Goal: Contribute content: Contribute content

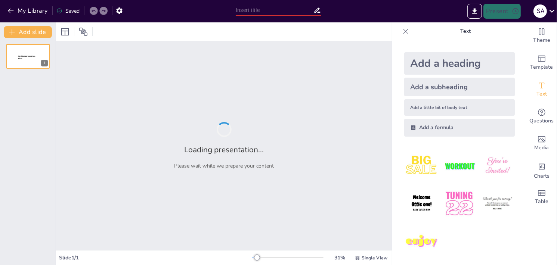
type input "Características [PERSON_NAME] Aéreo: Competencia Perfecta y Monopolio a Través …"
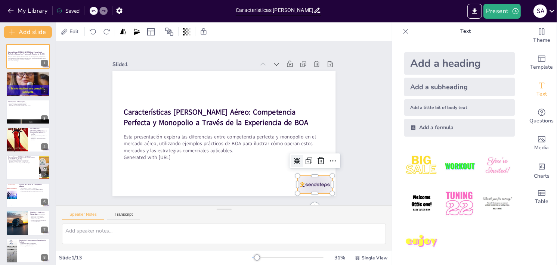
click at [313, 179] on div at bounding box center [314, 185] width 35 height 18
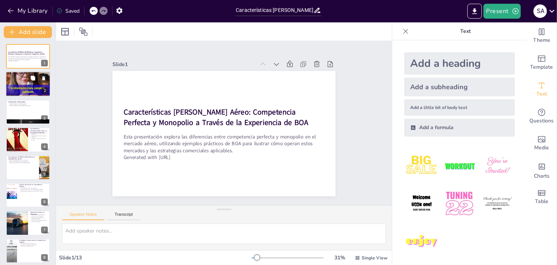
click at [14, 86] on div at bounding box center [28, 84] width 45 height 45
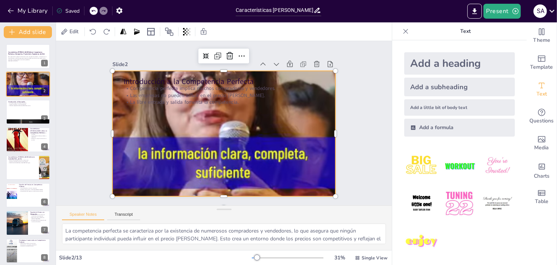
click at [160, 148] on div at bounding box center [223, 134] width 246 height 246
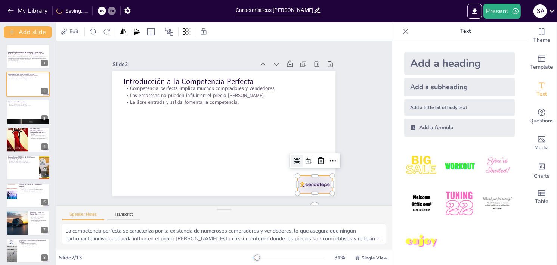
click at [312, 183] on div at bounding box center [308, 193] width 37 height 21
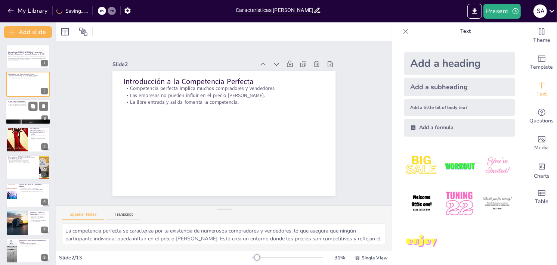
click at [15, 103] on p "Una sola empresa controla el mercado." at bounding box center [28, 102] width 40 height 1
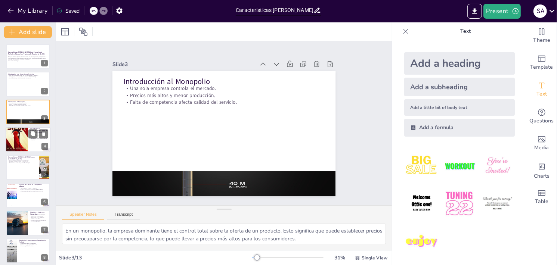
click at [30, 147] on div at bounding box center [28, 139] width 45 height 25
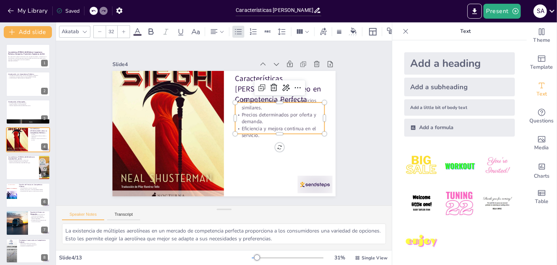
click at [306, 99] on p "Varias aerolíneas ofrecen servicios similares." at bounding box center [282, 110] width 90 height 23
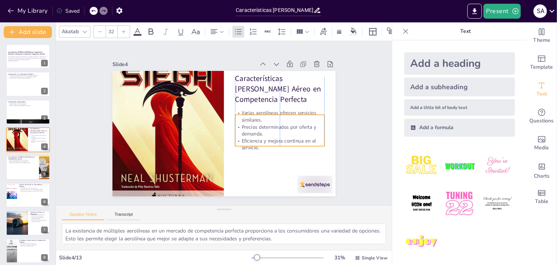
drag, startPoint x: 302, startPoint y: 105, endPoint x: 302, endPoint y: 118, distance: 12.3
click at [302, 118] on p "Varias aerolíneas ofrecen servicios similares." at bounding box center [279, 117] width 89 height 14
click at [358, 138] on div "Slide 1 Características [PERSON_NAME] Aéreo: Competencia Perfecta y Monopolio a…" at bounding box center [224, 123] width 363 height 231
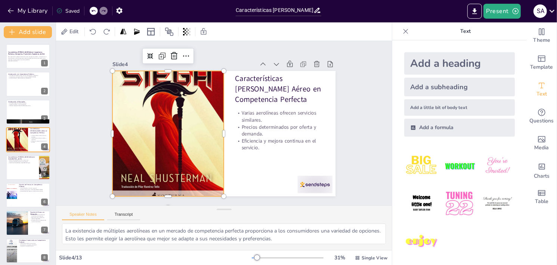
click at [159, 136] on div at bounding box center [167, 122] width 139 height 164
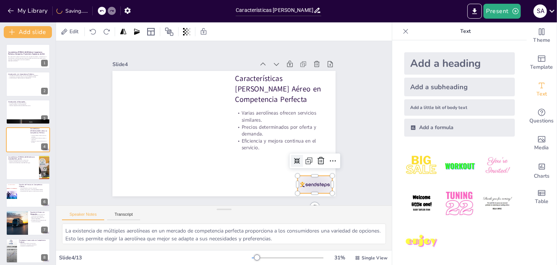
click at [309, 187] on div at bounding box center [314, 185] width 35 height 18
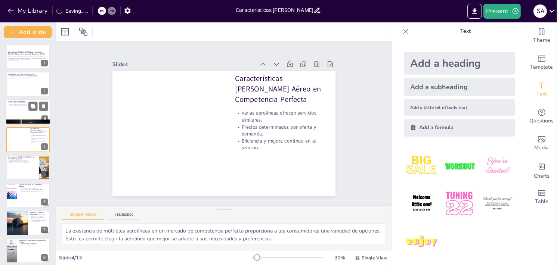
click at [27, 115] on div at bounding box center [28, 111] width 45 height 25
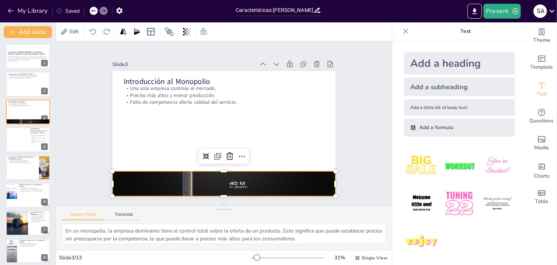
click at [198, 181] on div at bounding box center [223, 184] width 223 height 126
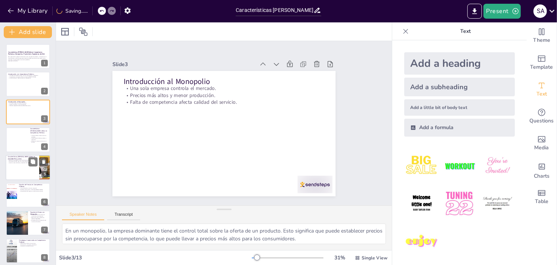
click at [29, 166] on div at bounding box center [28, 167] width 45 height 25
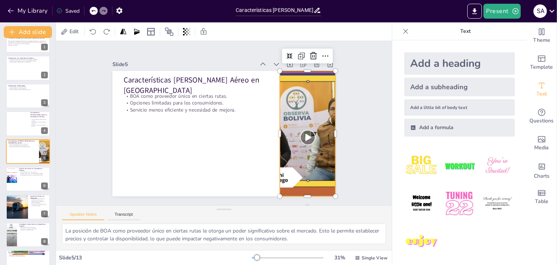
click at [297, 130] on div at bounding box center [308, 134] width 126 height 126
click at [302, 136] on div at bounding box center [306, 143] width 138 height 138
click at [302, 136] on div at bounding box center [308, 134] width 126 height 126
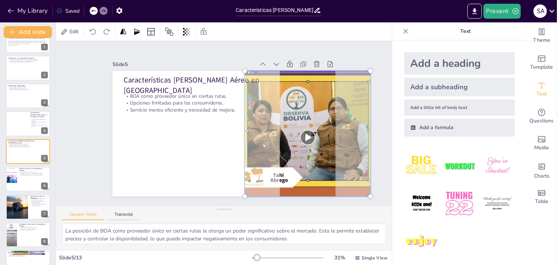
click at [302, 136] on div at bounding box center [304, 151] width 160 height 160
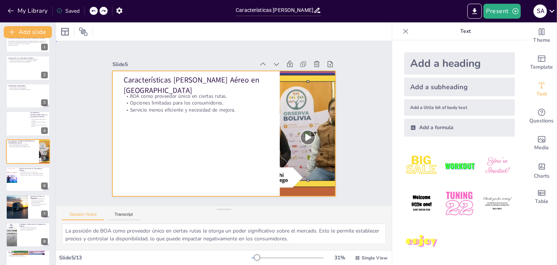
click at [214, 165] on div at bounding box center [222, 134] width 235 height 148
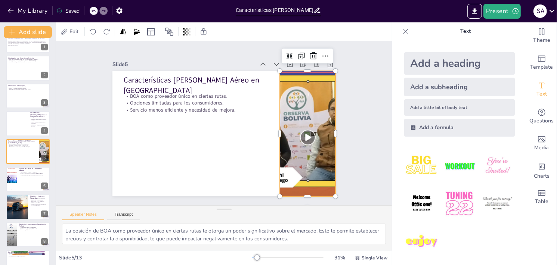
click at [288, 163] on div at bounding box center [308, 134] width 126 height 126
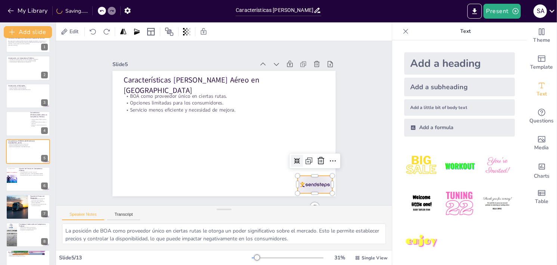
click at [309, 180] on div at bounding box center [314, 185] width 35 height 18
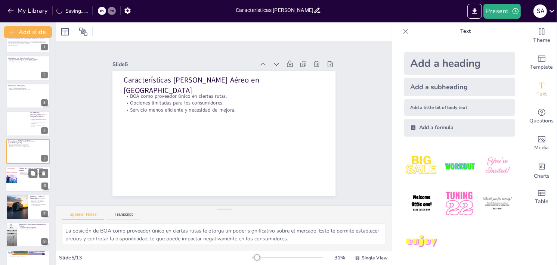
click at [15, 179] on div at bounding box center [11, 179] width 18 height 25
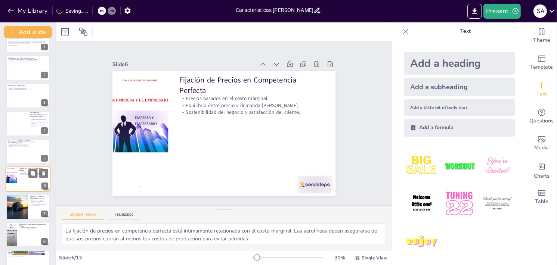
scroll to position [44, 0]
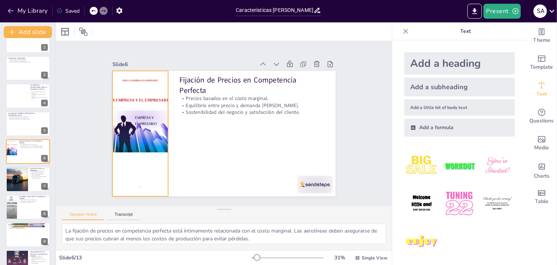
click at [142, 134] on div at bounding box center [140, 134] width 89 height 126
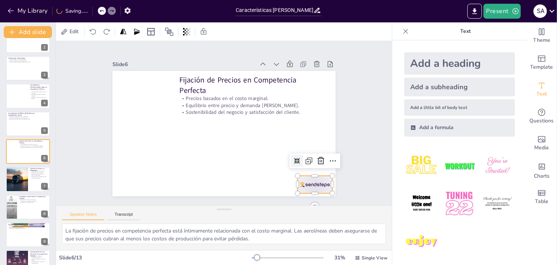
click at [308, 181] on div at bounding box center [314, 185] width 35 height 18
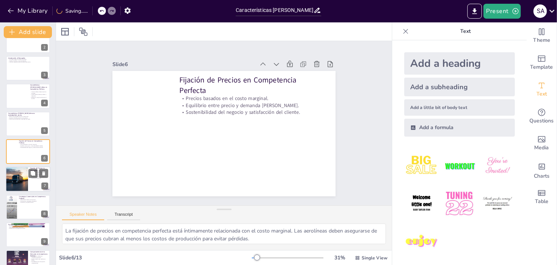
click at [25, 181] on div at bounding box center [16, 179] width 45 height 25
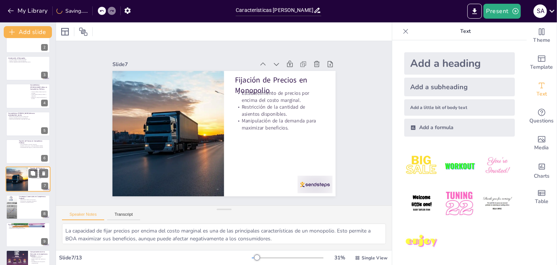
scroll to position [72, 0]
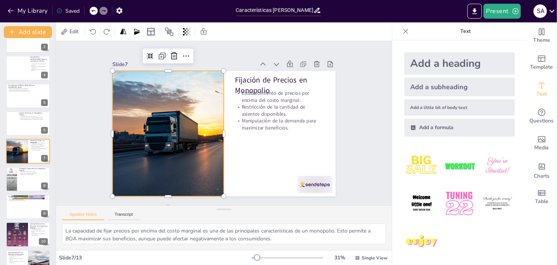
click at [157, 131] on div at bounding box center [167, 128] width 236 height 148
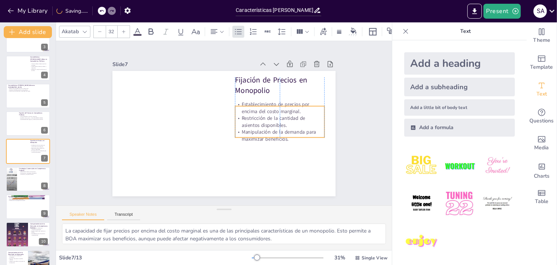
drag, startPoint x: 279, startPoint y: 111, endPoint x: 280, endPoint y: 123, distance: 11.3
click at [280, 123] on p "Restricción de la cantidad de asientos disponibles." at bounding box center [280, 127] width 90 height 23
click at [33, 124] on div at bounding box center [28, 123] width 45 height 25
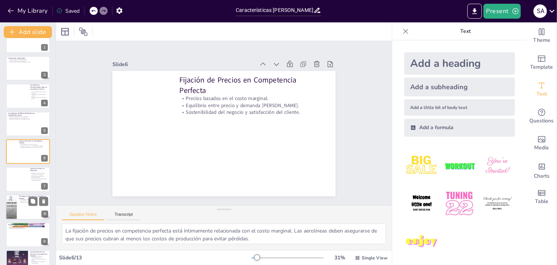
click at [24, 218] on div at bounding box center [28, 207] width 45 height 25
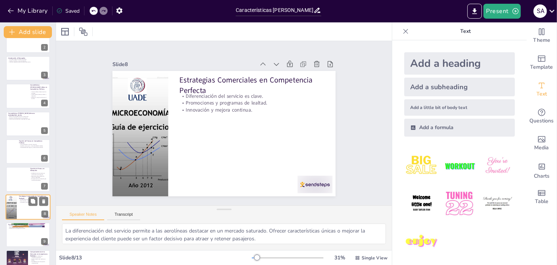
scroll to position [99, 0]
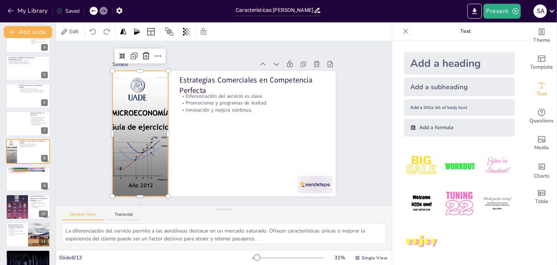
click at [145, 139] on div at bounding box center [140, 134] width 94 height 126
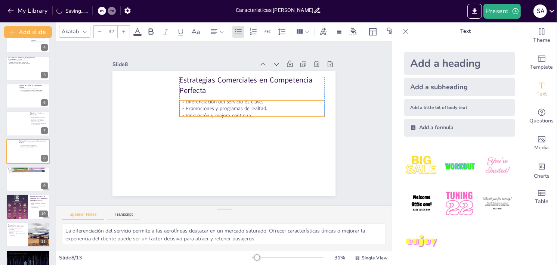
drag, startPoint x: 230, startPoint y: 100, endPoint x: 231, endPoint y: 106, distance: 6.0
click at [231, 106] on p "Promociones y programas de lealtad." at bounding box center [251, 108] width 145 height 7
click at [27, 178] on div at bounding box center [28, 179] width 45 height 25
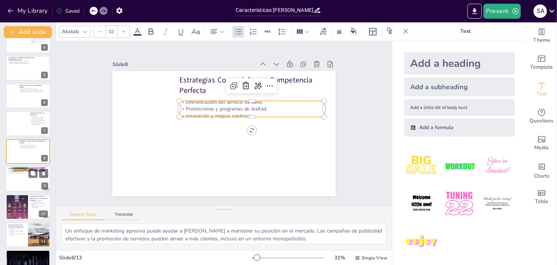
scroll to position [127, 0]
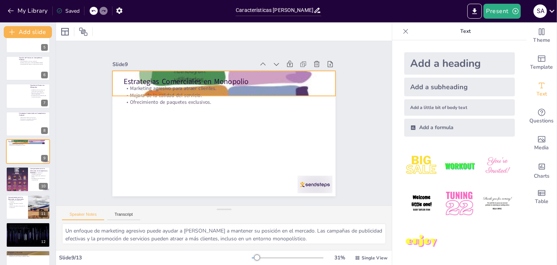
click at [283, 69] on div at bounding box center [223, 83] width 223 height 155
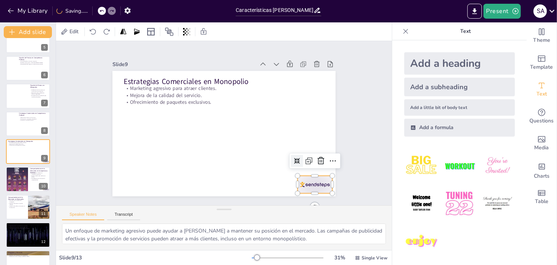
click at [302, 183] on div at bounding box center [308, 193] width 37 height 21
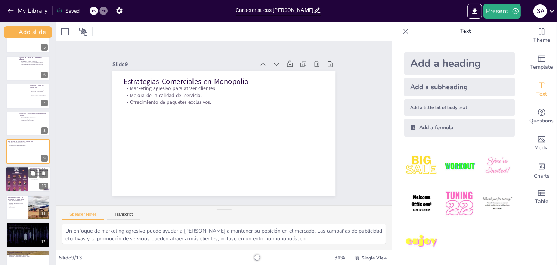
click at [24, 181] on div at bounding box center [17, 179] width 22 height 30
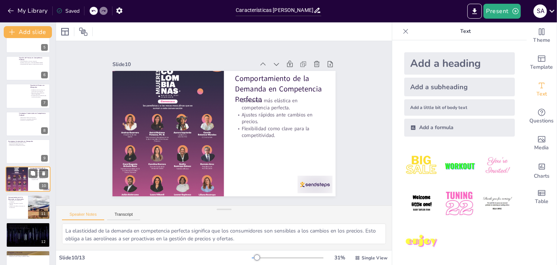
scroll to position [143, 0]
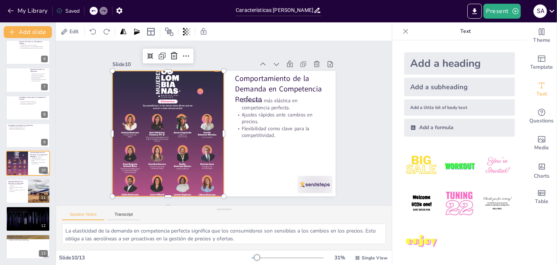
click at [154, 135] on div at bounding box center [167, 127] width 127 height 161
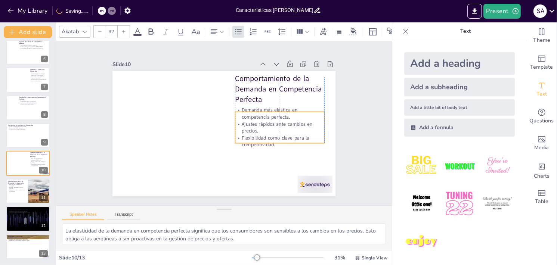
drag, startPoint x: 282, startPoint y: 113, endPoint x: 284, endPoint y: 122, distance: 9.5
click at [284, 122] on p "Ajustes rápidos ante cambios en precios." at bounding box center [279, 128] width 89 height 14
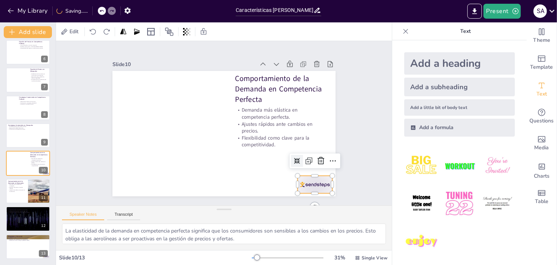
click at [311, 186] on div at bounding box center [314, 185] width 35 height 18
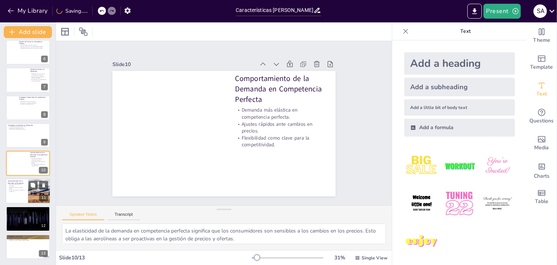
click at [21, 192] on p "Impacto de cambios en ingresos en la demanda." at bounding box center [17, 190] width 18 height 3
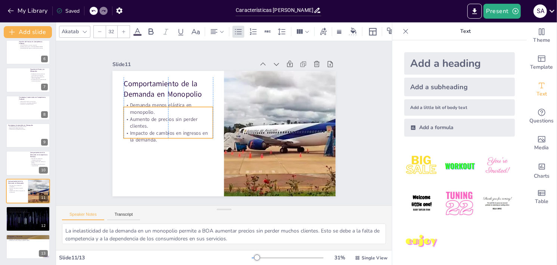
drag, startPoint x: 170, startPoint y: 109, endPoint x: 170, endPoint y: 114, distance: 4.9
click at [170, 116] on p "Aumento de precios sin perder clientes." at bounding box center [168, 123] width 89 height 14
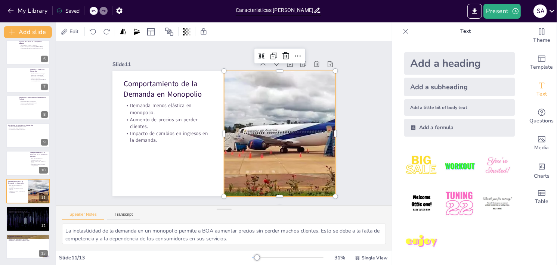
click at [306, 176] on div at bounding box center [279, 134] width 301 height 126
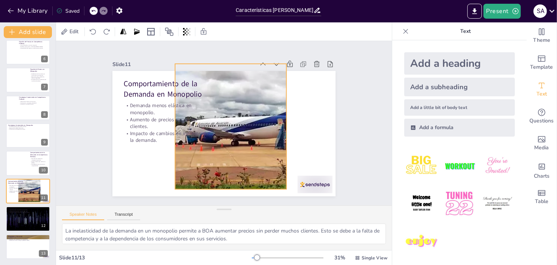
drag, startPoint x: 289, startPoint y: 157, endPoint x: 240, endPoint y: 150, distance: 49.5
click at [240, 150] on div at bounding box center [230, 127] width 301 height 126
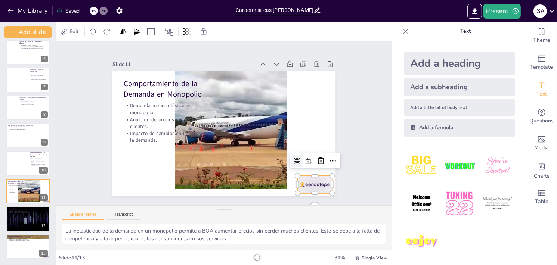
click at [312, 184] on div at bounding box center [308, 193] width 37 height 21
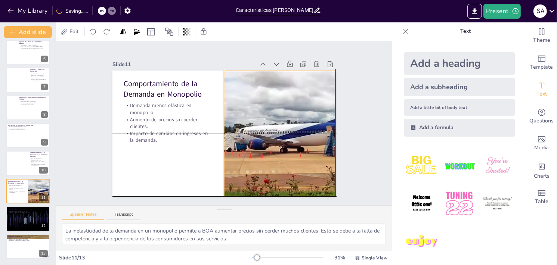
drag, startPoint x: 220, startPoint y: 141, endPoint x: 270, endPoint y: 146, distance: 50.3
click at [270, 146] on div at bounding box center [278, 139] width 312 height 156
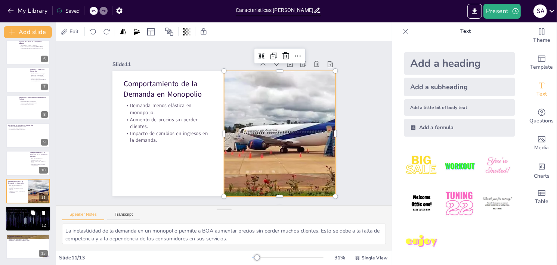
click at [24, 220] on div at bounding box center [28, 218] width 45 height 25
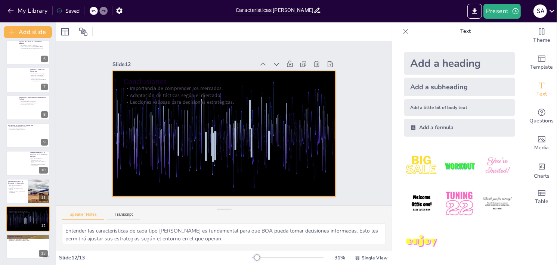
click at [180, 166] on div at bounding box center [223, 134] width 223 height 126
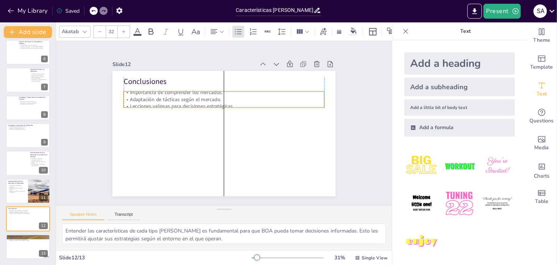
drag, startPoint x: 167, startPoint y: 92, endPoint x: 167, endPoint y: 96, distance: 4.1
click at [167, 96] on p "Adaptación de tácticas según el mercado." at bounding box center [226, 100] width 201 height 28
click at [18, 243] on div at bounding box center [28, 246] width 45 height 25
type textarea "Fomentar un diálogo abierto permite a los participantes expresar sus dudas y re…"
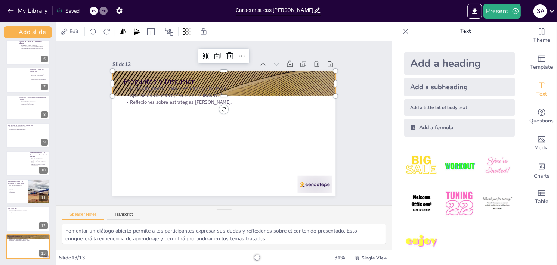
click at [325, 78] on div at bounding box center [228, 84] width 235 height 148
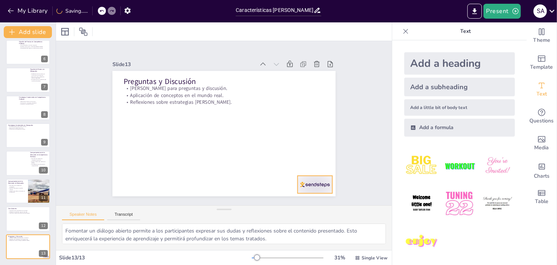
click at [305, 183] on div at bounding box center [308, 193] width 37 height 21
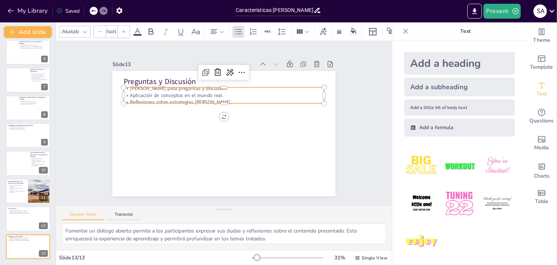
type input "32"
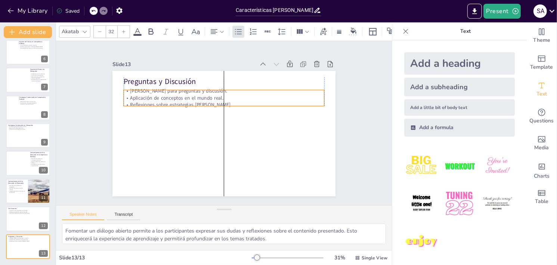
click at [155, 96] on p "Aplicación de conceptos en el mundo real." at bounding box center [224, 98] width 201 height 7
click at [360, 143] on div "Slide 1 Características [PERSON_NAME] Aéreo: Competencia Perfecta y Monopolio a…" at bounding box center [224, 123] width 336 height 164
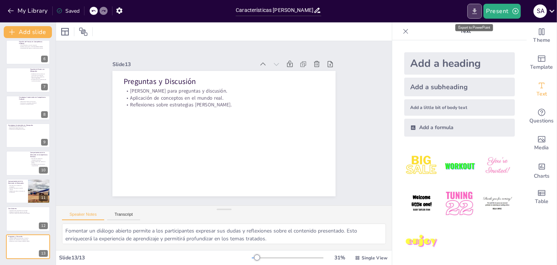
click at [474, 16] on button "Export to PowerPoint" at bounding box center [474, 11] width 15 height 15
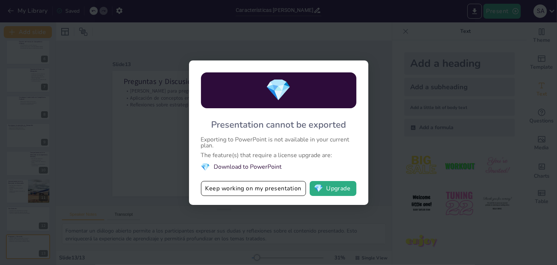
click at [264, 164] on li "💎 Download to PowerPoint" at bounding box center [278, 167] width 155 height 10
click at [336, 189] on button "💎 Upgrade" at bounding box center [333, 188] width 47 height 15
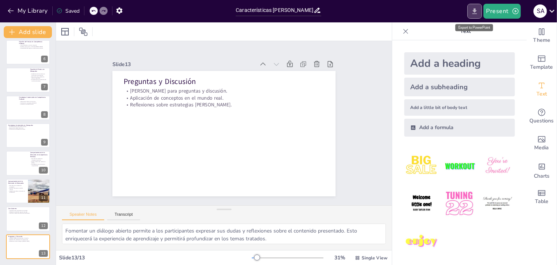
click at [477, 10] on icon "Export to PowerPoint" at bounding box center [474, 11] width 4 height 6
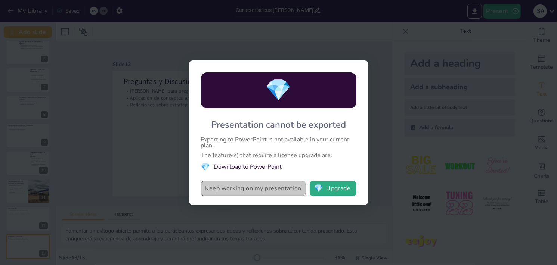
click at [253, 189] on button "Keep working on my presentation" at bounding box center [253, 188] width 105 height 15
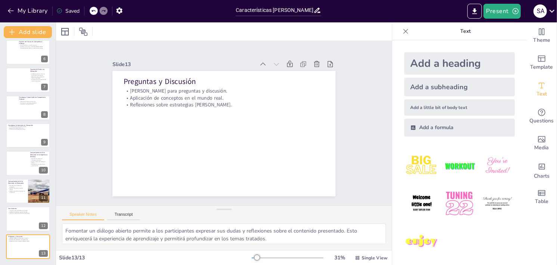
scroll to position [33, 0]
click at [94, 13] on div at bounding box center [94, 11] width 8 height 8
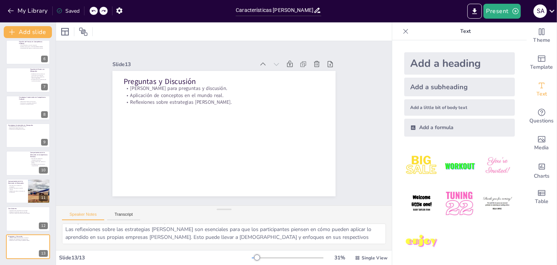
click at [94, 13] on div at bounding box center [94, 11] width 8 height 8
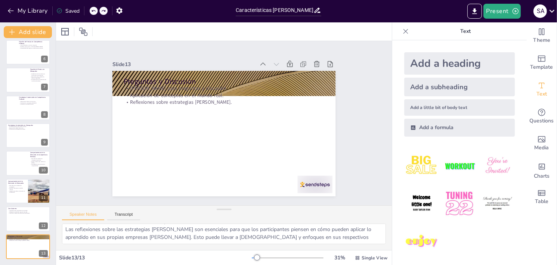
click at [94, 13] on div at bounding box center [94, 11] width 8 height 8
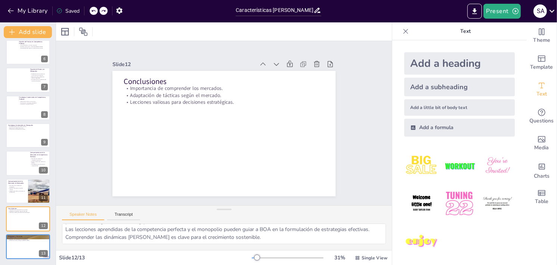
click at [94, 13] on div at bounding box center [94, 11] width 8 height 8
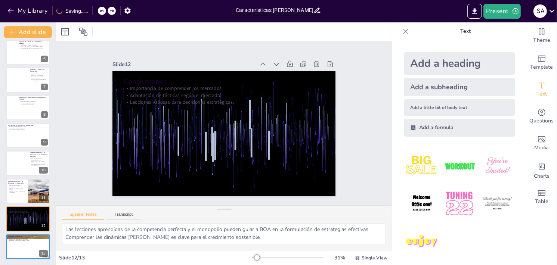
click at [102, 11] on icon at bounding box center [101, 11] width 4 height 4
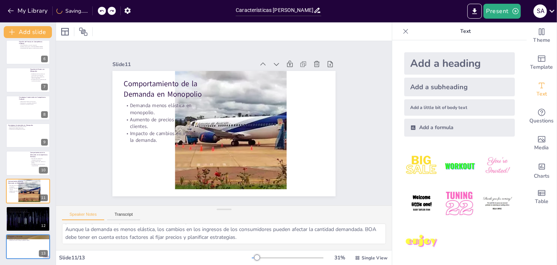
click at [102, 11] on icon at bounding box center [101, 11] width 4 height 4
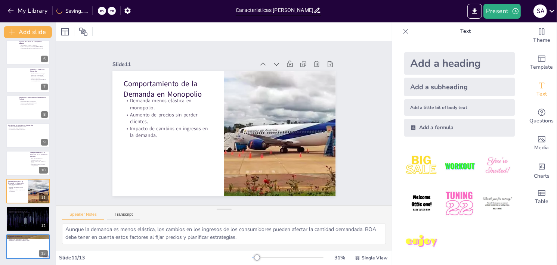
click at [102, 11] on icon at bounding box center [101, 11] width 4 height 4
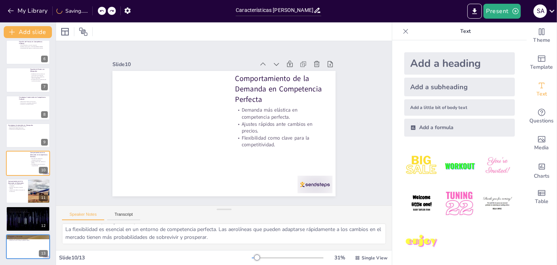
click at [102, 11] on icon at bounding box center [101, 11] width 4 height 4
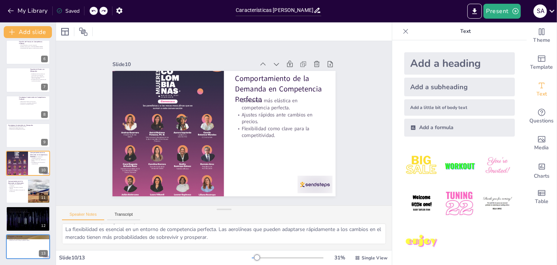
click at [96, 11] on icon at bounding box center [93, 11] width 4 height 4
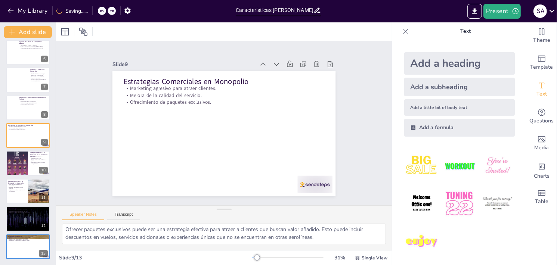
click at [102, 11] on icon at bounding box center [101, 11] width 4 height 4
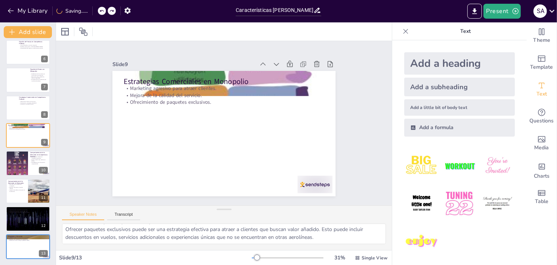
click at [102, 11] on icon at bounding box center [101, 11] width 4 height 4
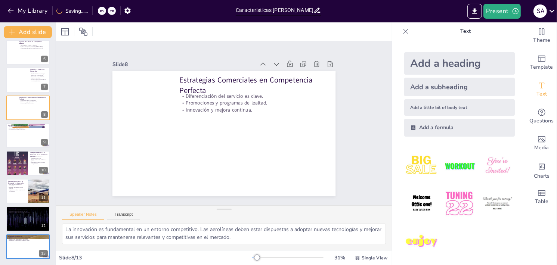
click at [102, 11] on icon at bounding box center [101, 11] width 4 height 4
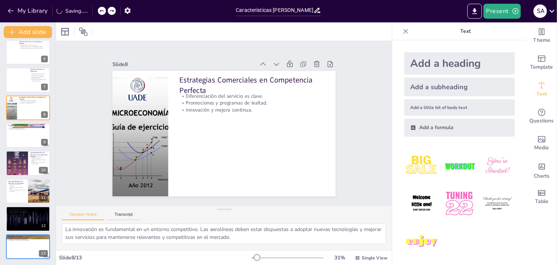
click at [102, 11] on icon at bounding box center [101, 11] width 4 height 4
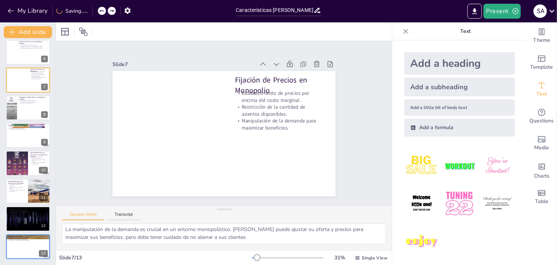
click at [102, 11] on icon at bounding box center [101, 11] width 4 height 4
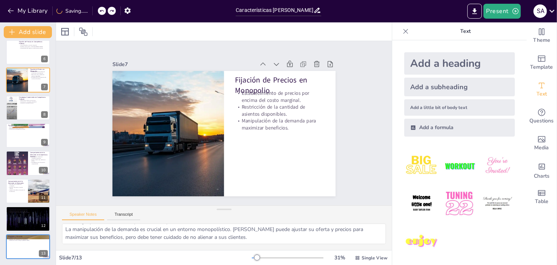
click at [102, 11] on icon at bounding box center [101, 11] width 4 height 4
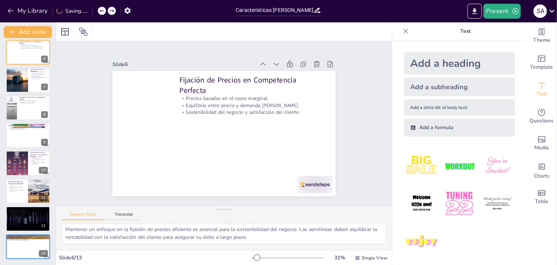
click at [102, 11] on icon at bounding box center [101, 11] width 4 height 4
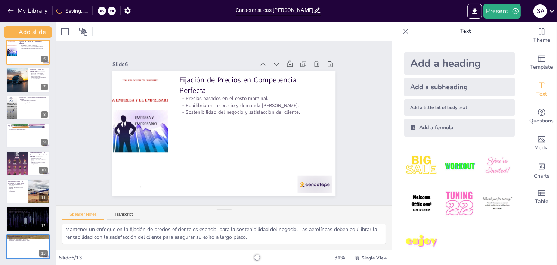
click at [102, 11] on icon at bounding box center [101, 11] width 4 height 4
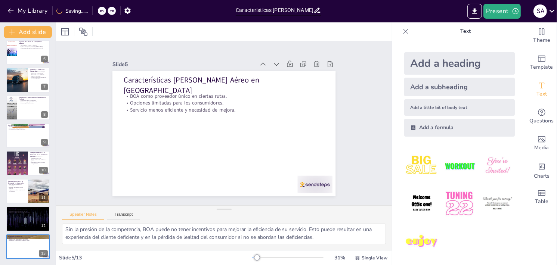
click at [102, 11] on icon at bounding box center [101, 11] width 4 height 4
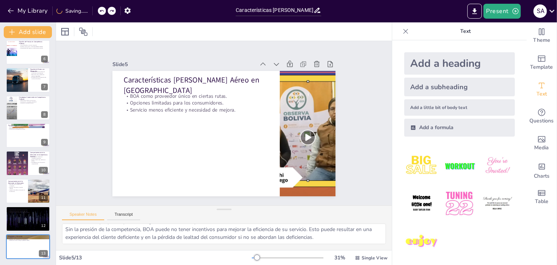
click at [102, 11] on icon at bounding box center [101, 11] width 4 height 4
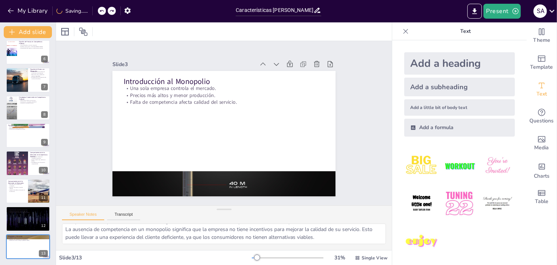
click at [102, 11] on icon at bounding box center [101, 11] width 4 height 4
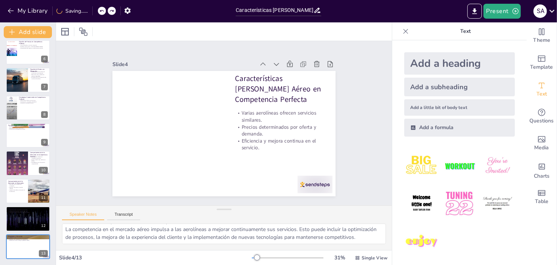
click at [102, 11] on icon at bounding box center [101, 11] width 4 height 4
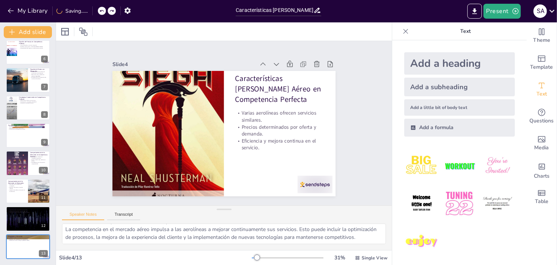
click at [102, 11] on icon at bounding box center [101, 11] width 4 height 4
type textarea "La competencia perfecta se caracteriza por la existencia de numerosos comprador…"
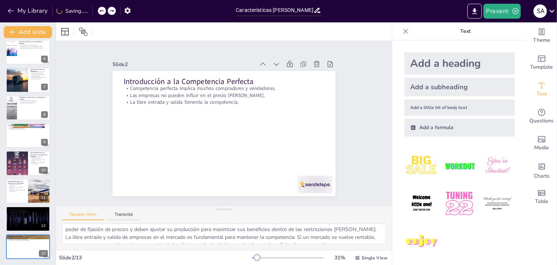
click at [102, 11] on icon at bounding box center [101, 11] width 4 height 4
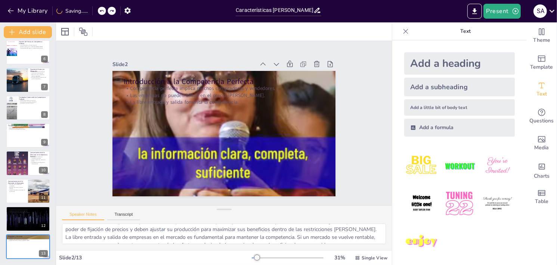
click at [102, 11] on icon at bounding box center [101, 11] width 4 height 4
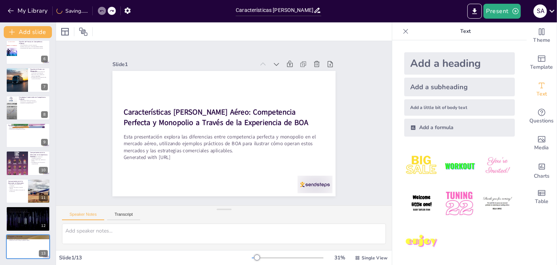
scroll to position [0, 0]
click at [102, 11] on icon at bounding box center [101, 11] width 4 height 4
click at [496, 12] on button "Present" at bounding box center [502, 11] width 37 height 15
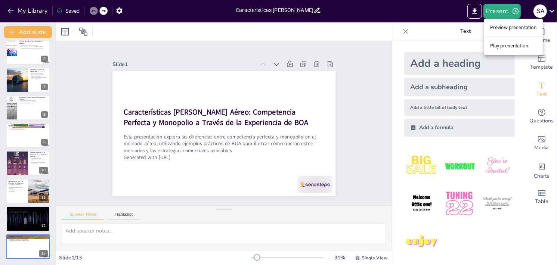
click at [470, 13] on div at bounding box center [278, 132] width 557 height 265
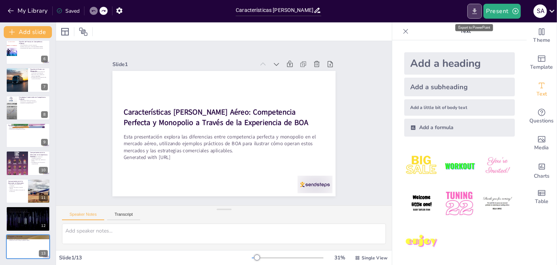
click at [479, 12] on icon "Export to PowerPoint" at bounding box center [475, 11] width 8 height 8
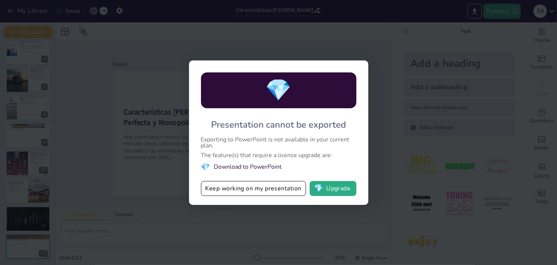
click at [436, 34] on div "💎 Presentation cannot be exported Exporting to PowerPoint is not available in y…" at bounding box center [278, 132] width 557 height 265
click at [145, 40] on div "💎 Presentation cannot be exported Exporting to PowerPoint is not available in y…" at bounding box center [278, 132] width 557 height 265
click at [248, 183] on button "Keep working on my presentation" at bounding box center [253, 188] width 105 height 15
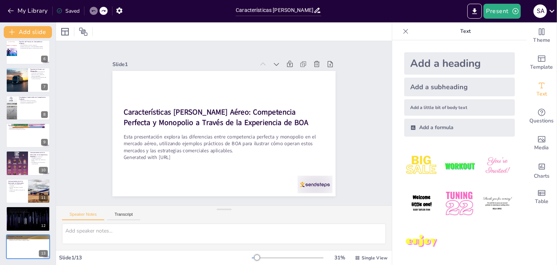
click at [105, 12] on icon at bounding box center [103, 11] width 4 height 4
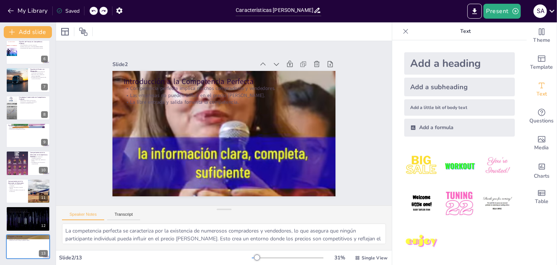
click at [105, 12] on icon at bounding box center [103, 11] width 4 height 4
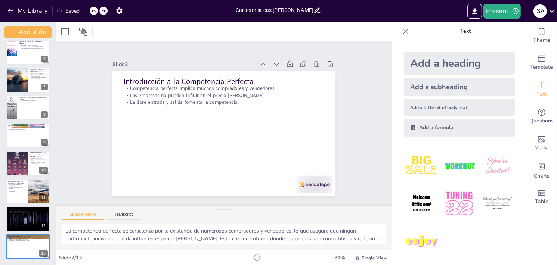
click at [105, 12] on icon at bounding box center [103, 11] width 4 height 4
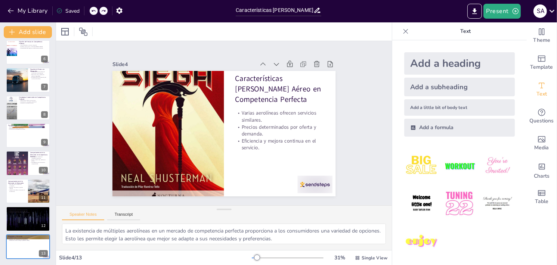
click at [105, 12] on icon at bounding box center [103, 11] width 4 height 4
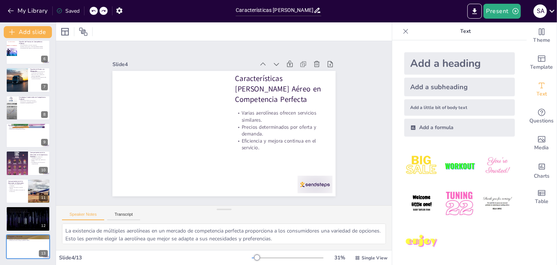
click at [105, 12] on icon at bounding box center [103, 11] width 4 height 4
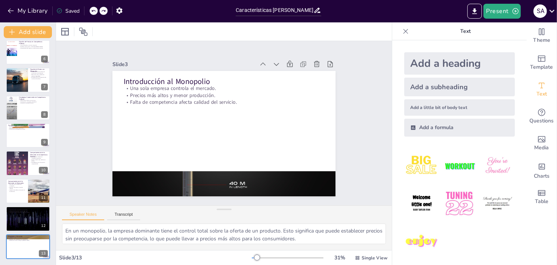
click at [105, 12] on icon at bounding box center [103, 11] width 4 height 4
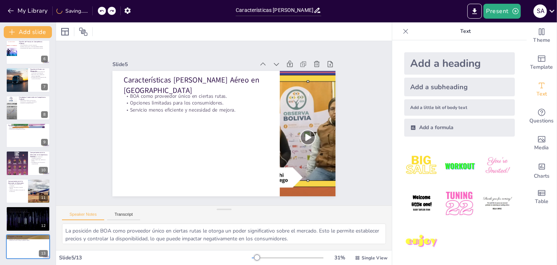
click at [105, 12] on div at bounding box center [107, 11] width 18 height 8
click at [105, 12] on div at bounding box center [102, 11] width 8 height 8
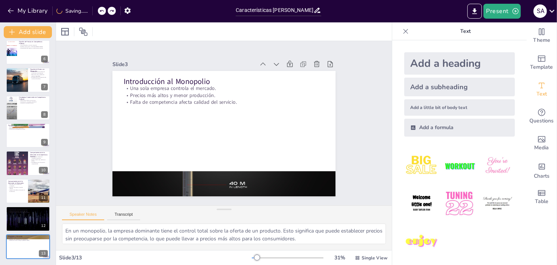
click at [105, 12] on div at bounding box center [102, 11] width 8 height 8
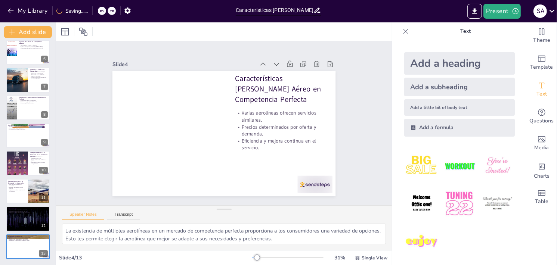
click at [105, 12] on div at bounding box center [102, 11] width 8 height 8
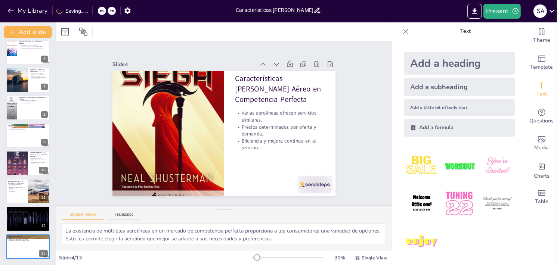
click at [105, 12] on div at bounding box center [102, 11] width 8 height 8
type textarea "La competencia perfecta se caracteriza por la existencia de numerosos comprador…"
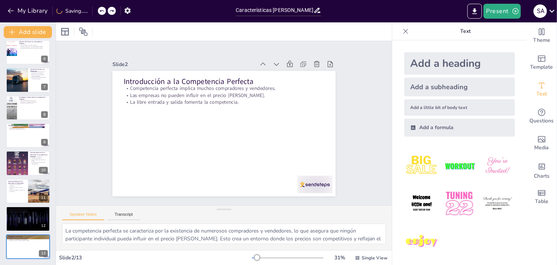
click at [105, 12] on div at bounding box center [102, 11] width 8 height 8
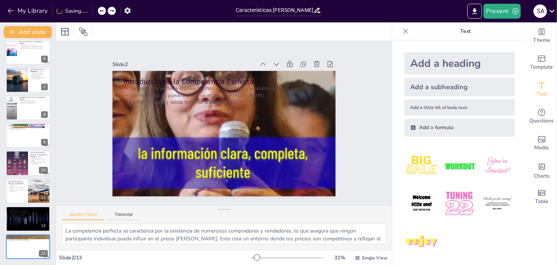
click at [105, 12] on div at bounding box center [102, 11] width 8 height 8
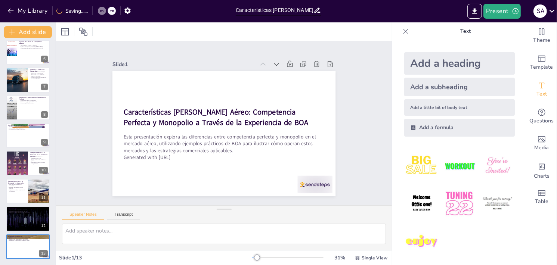
click at [105, 12] on div at bounding box center [102, 11] width 8 height 8
click at [105, 12] on div at bounding box center [99, 11] width 18 height 8
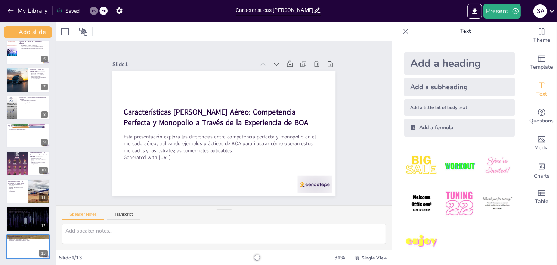
click at [105, 12] on icon at bounding box center [103, 11] width 4 height 4
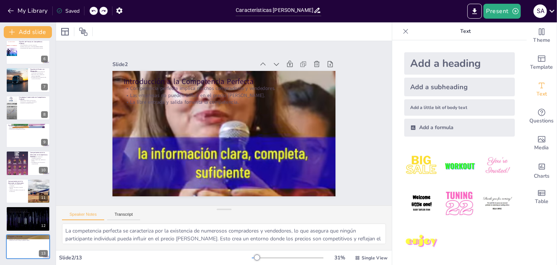
click at [105, 12] on icon at bounding box center [103, 11] width 4 height 4
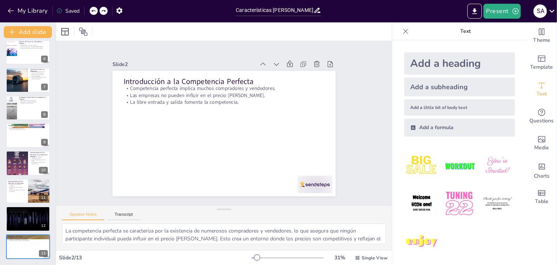
click at [105, 12] on icon at bounding box center [103, 11] width 4 height 4
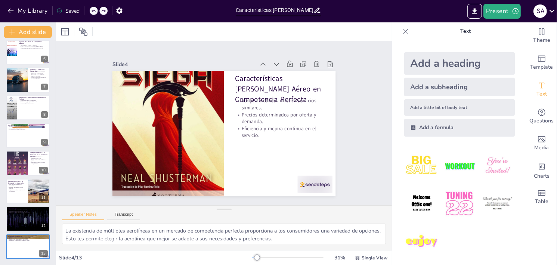
click at [105, 12] on icon at bounding box center [103, 11] width 4 height 4
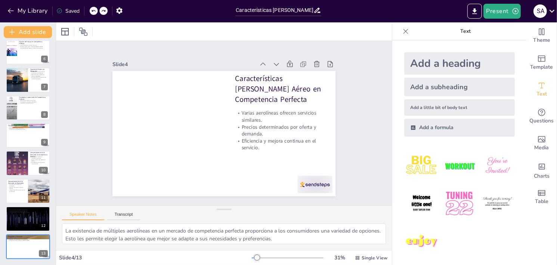
click at [105, 12] on icon at bounding box center [103, 11] width 4 height 4
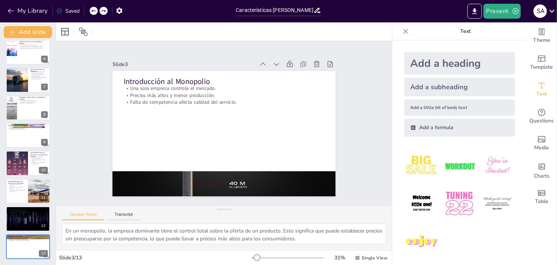
click at [105, 12] on div at bounding box center [99, 11] width 18 height 8
click at [105, 12] on div at bounding box center [102, 11] width 8 height 8
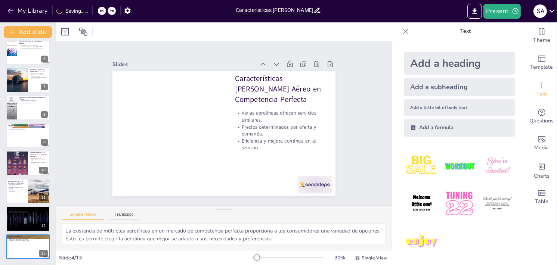
click at [105, 12] on div at bounding box center [102, 11] width 8 height 8
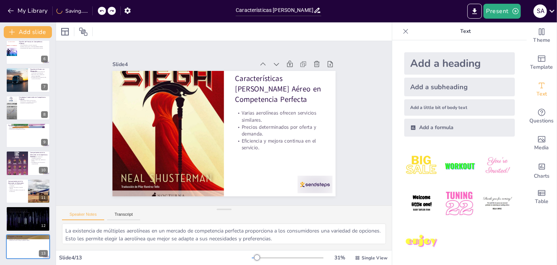
click at [105, 12] on div at bounding box center [102, 11] width 8 height 8
drag, startPoint x: 105, startPoint y: 12, endPoint x: 111, endPoint y: 12, distance: 5.6
click at [111, 12] on div at bounding box center [107, 11] width 18 height 8
click at [111, 12] on div "My Library Saved" at bounding box center [63, 10] width 126 height 13
click at [105, 9] on icon at bounding box center [103, 11] width 4 height 4
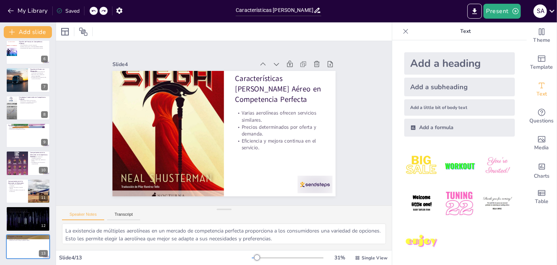
click at [105, 9] on icon at bounding box center [103, 11] width 4 height 4
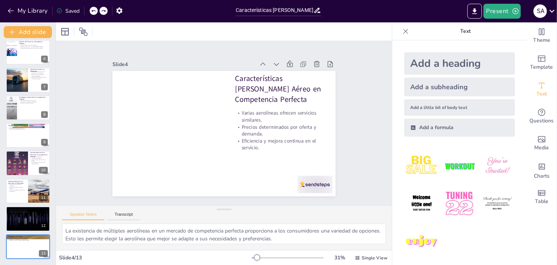
click at [105, 9] on icon at bounding box center [103, 11] width 4 height 4
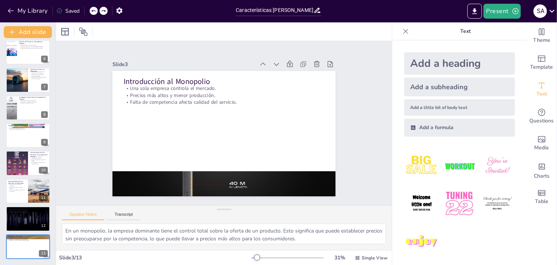
click at [105, 9] on icon at bounding box center [103, 11] width 4 height 4
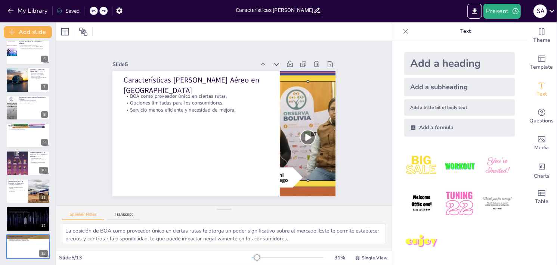
click at [105, 9] on icon at bounding box center [103, 11] width 4 height 4
click at [105, 9] on div at bounding box center [107, 11] width 18 height 8
click at [105, 9] on div at bounding box center [102, 11] width 8 height 8
click at [104, 11] on icon at bounding box center [103, 11] width 4 height 4
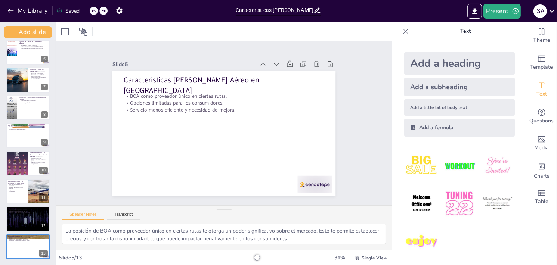
click at [104, 11] on icon at bounding box center [103, 11] width 4 height 4
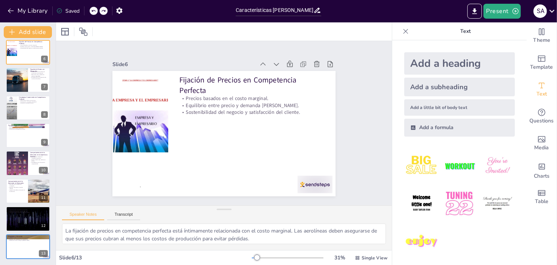
click at [104, 11] on icon at bounding box center [103, 11] width 4 height 4
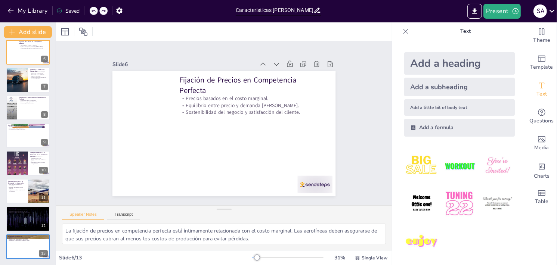
click at [104, 11] on icon at bounding box center [103, 11] width 4 height 4
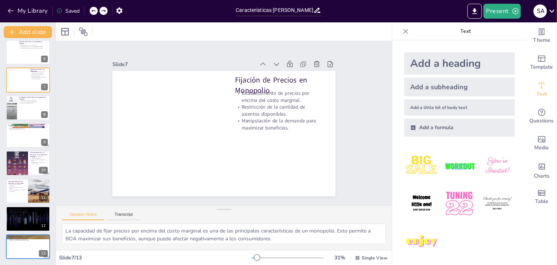
click at [103, 11] on icon at bounding box center [103, 11] width 4 height 4
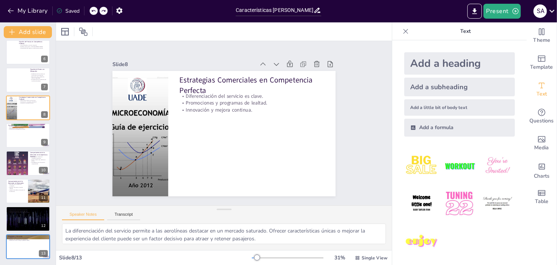
click at [103, 11] on icon at bounding box center [103, 11] width 4 height 4
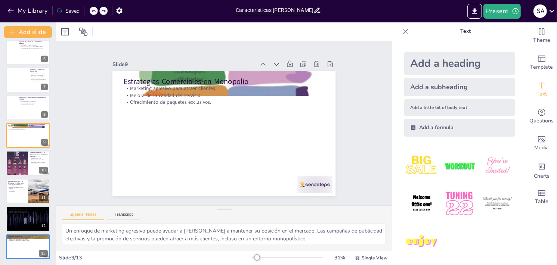
click at [103, 11] on icon at bounding box center [103, 11] width 4 height 4
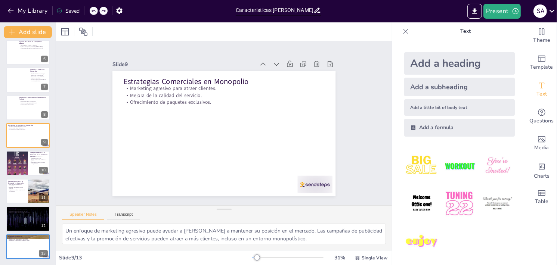
click at [103, 11] on icon at bounding box center [103, 11] width 4 height 4
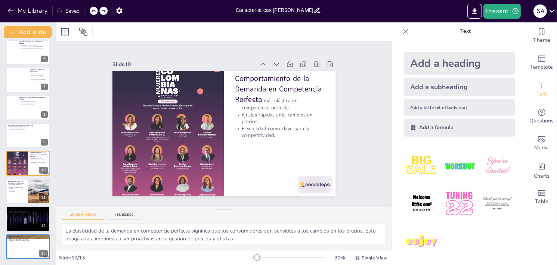
click at [103, 11] on icon at bounding box center [103, 11] width 4 height 4
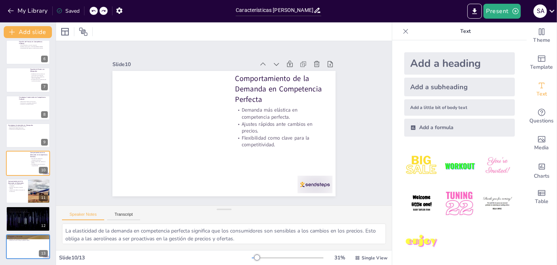
click at [103, 11] on icon at bounding box center [103, 11] width 4 height 4
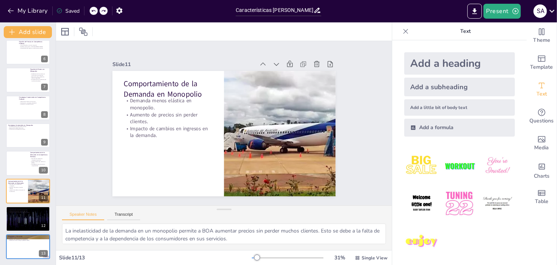
click at [103, 11] on icon at bounding box center [103, 11] width 4 height 4
click at [105, 11] on icon at bounding box center [104, 11] width 4 height 2
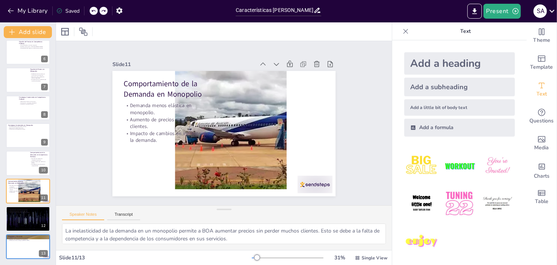
click at [105, 11] on icon at bounding box center [104, 11] width 4 height 2
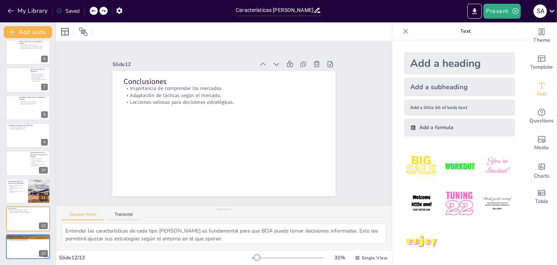
click at [105, 11] on icon at bounding box center [104, 11] width 4 height 2
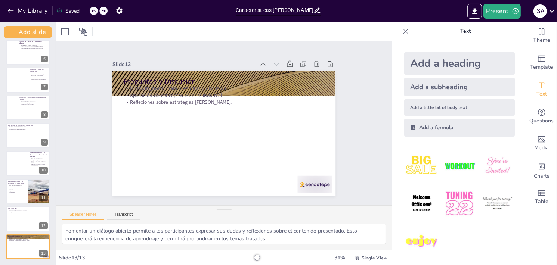
click at [105, 11] on icon at bounding box center [104, 11] width 4 height 2
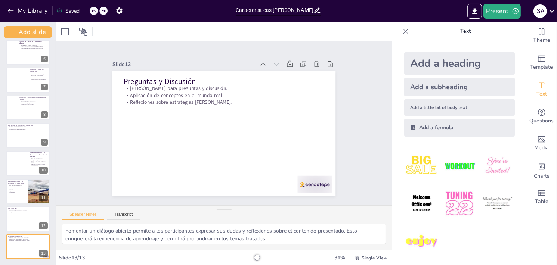
click at [105, 11] on div at bounding box center [99, 11] width 18 height 8
click at [104, 11] on icon at bounding box center [101, 11] width 4 height 4
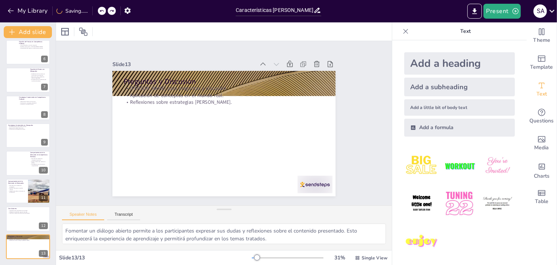
click at [104, 11] on icon at bounding box center [101, 11] width 4 height 4
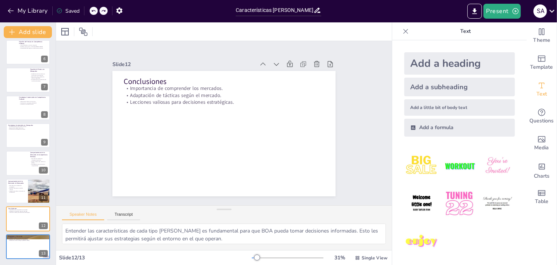
click at [107, 10] on div at bounding box center [103, 11] width 8 height 8
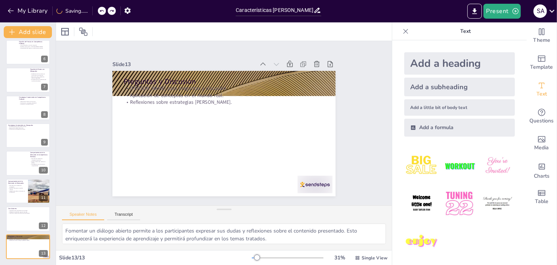
click at [106, 10] on div at bounding box center [102, 11] width 8 height 8
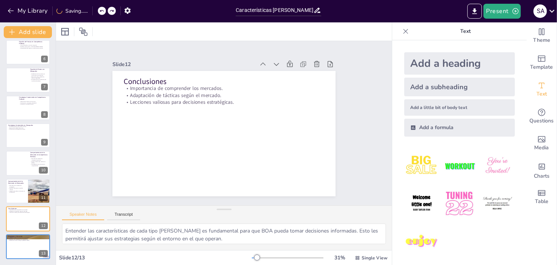
click at [107, 11] on div at bounding box center [107, 11] width 18 height 8
click at [106, 11] on icon at bounding box center [103, 11] width 4 height 4
type textarea "Fomentar un diálogo abierto permite a los participantes expresar sus dudas y re…"
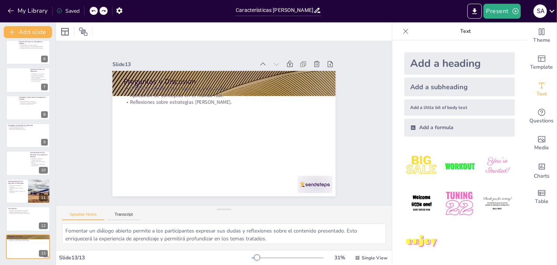
click at [104, 11] on icon at bounding box center [103, 11] width 4 height 4
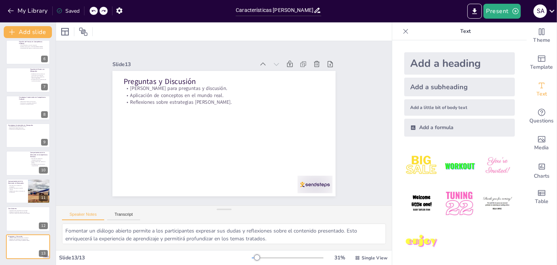
click at [104, 11] on icon at bounding box center [103, 11] width 4 height 4
